Goal: Find contact information: Find contact information

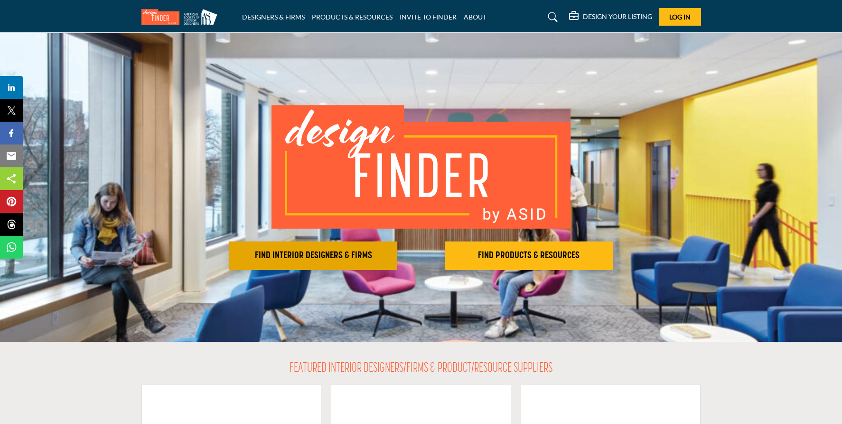
click at [357, 259] on h2 "FIND INTERIOR DESIGNERS & FIRMS" at bounding box center [313, 255] width 162 height 11
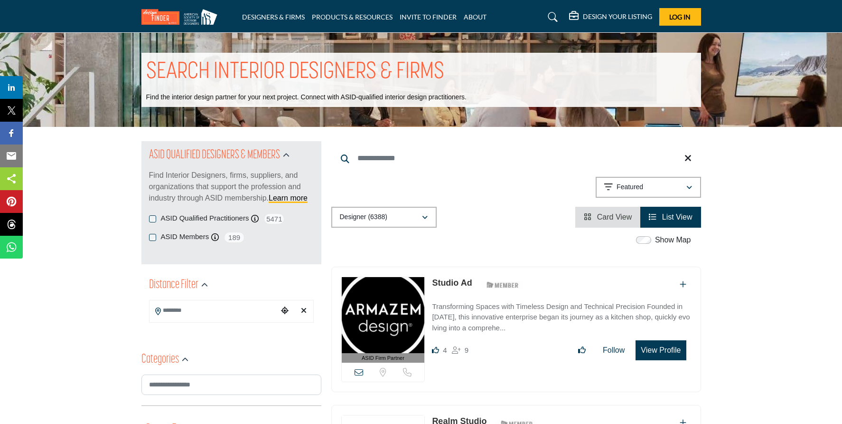
click at [282, 311] on icon "Choose your current location" at bounding box center [285, 310] width 8 height 8
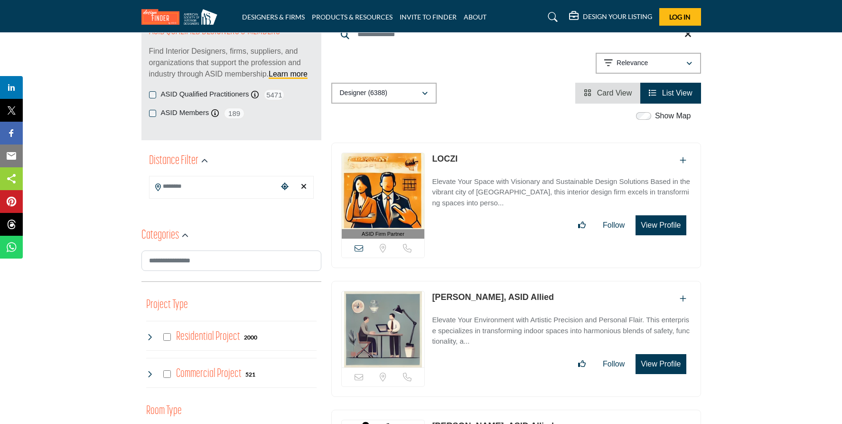
scroll to position [124, 0]
click at [283, 186] on icon "Choose your current location" at bounding box center [285, 186] width 8 height 8
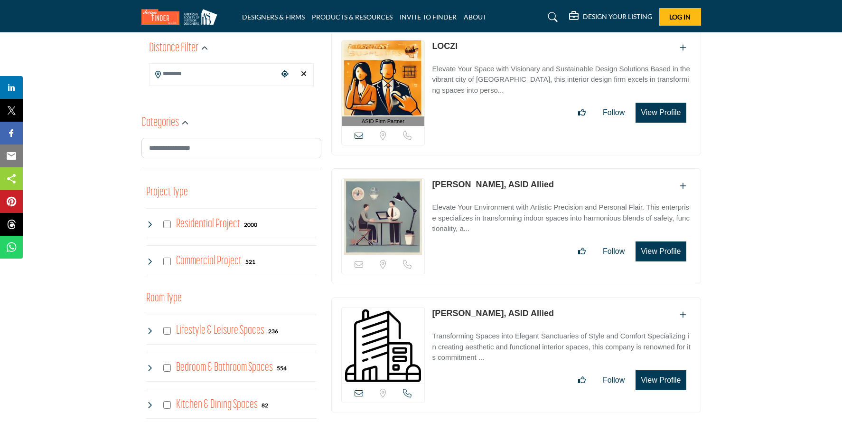
scroll to position [97, 0]
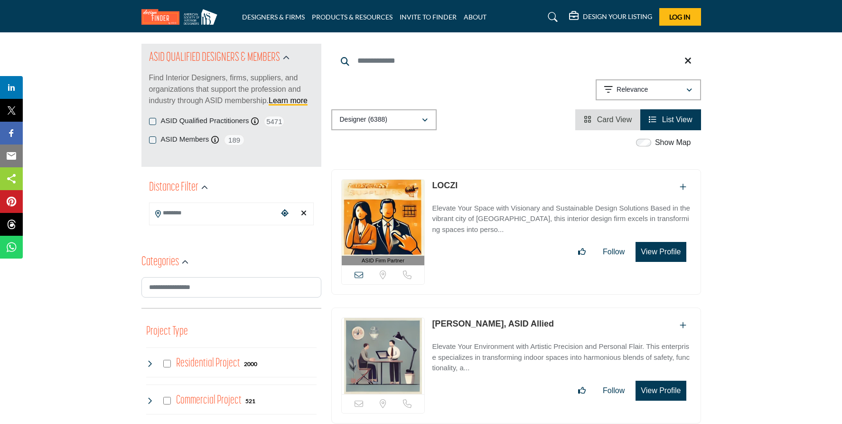
click at [203, 213] on input "Search Location" at bounding box center [214, 213] width 128 height 19
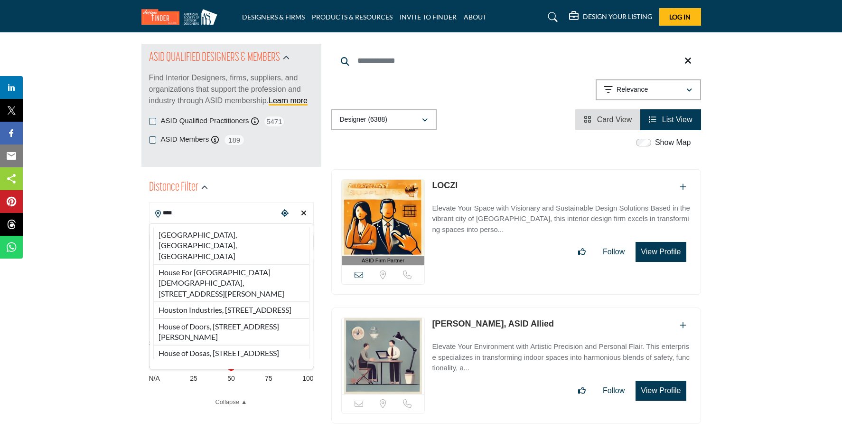
click at [215, 238] on li "Houston, TX, USA" at bounding box center [231, 245] width 156 height 37
type input "**********"
type input "***"
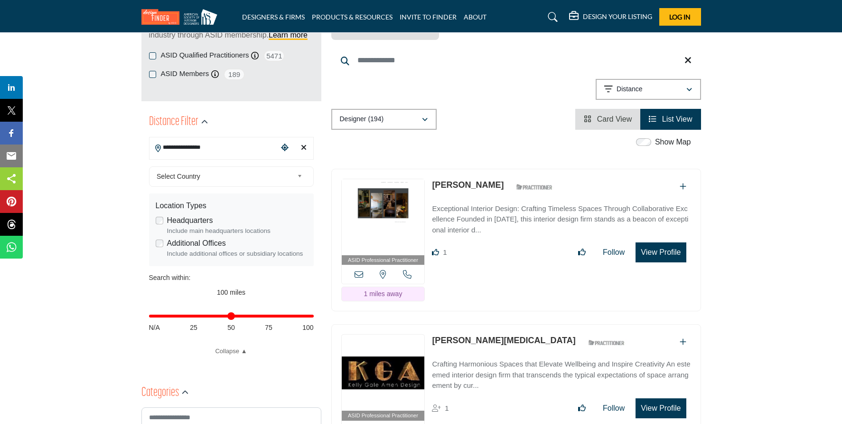
scroll to position [167, 0]
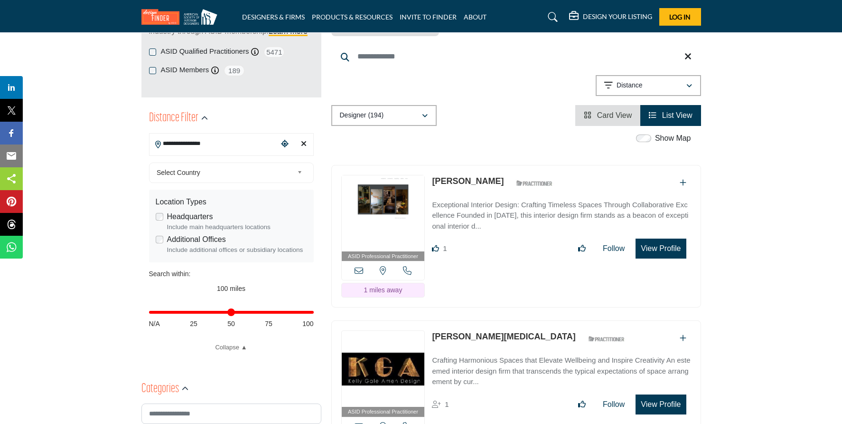
click at [460, 176] on link "[PERSON_NAME]" at bounding box center [468, 180] width 72 height 9
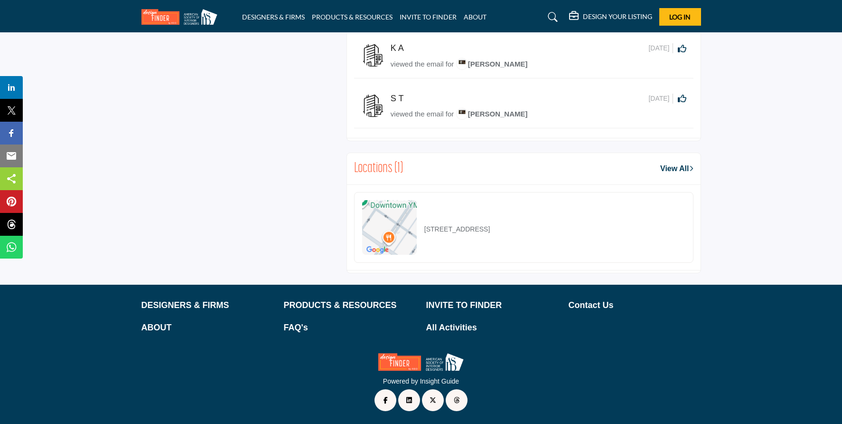
drag, startPoint x: 747, startPoint y: 229, endPoint x: 747, endPoint y: 215, distance: 14.3
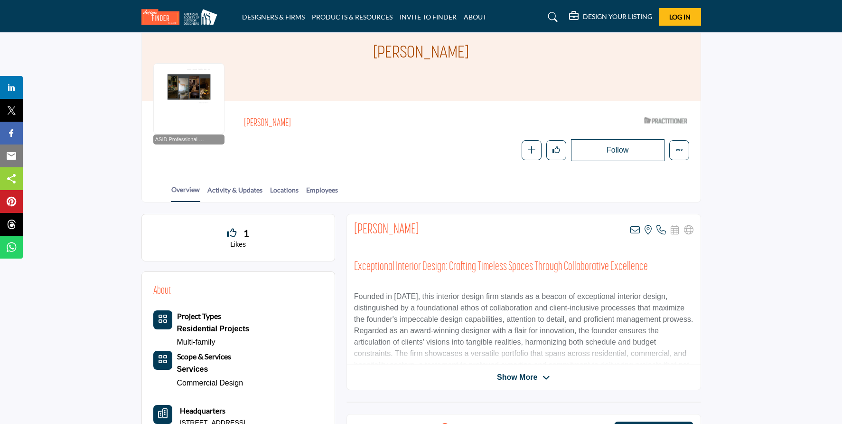
scroll to position [47, 0]
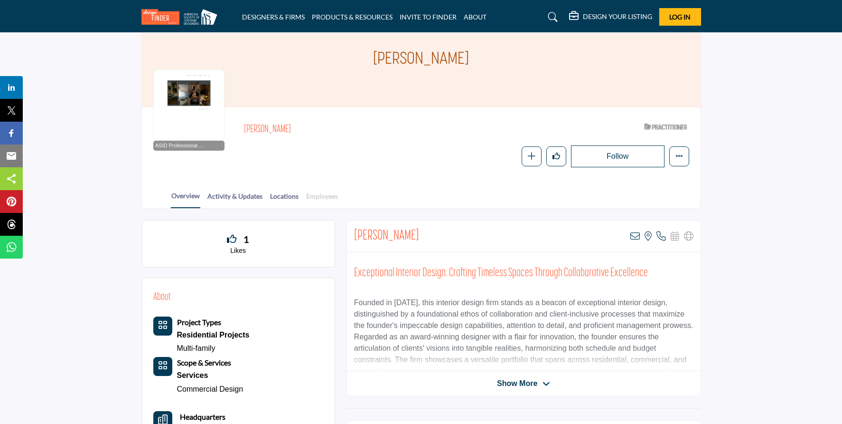
click at [319, 193] on link "Employees" at bounding box center [322, 199] width 33 height 17
